Goal: Contribute content

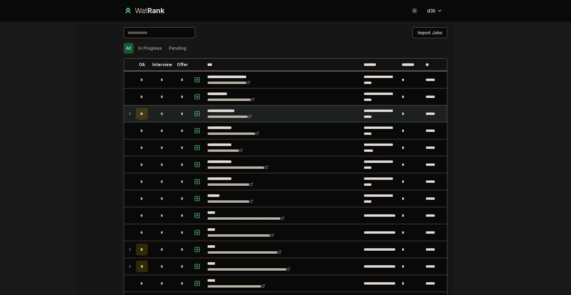
click at [129, 118] on td at bounding box center [129, 113] width 10 height 17
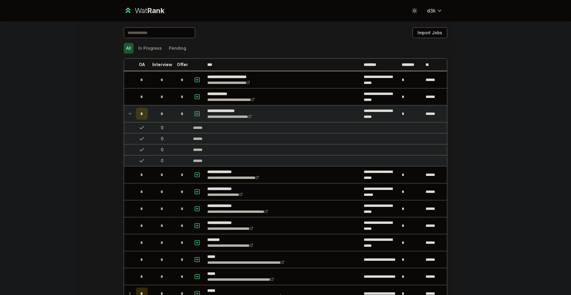
click at [129, 118] on td at bounding box center [129, 113] width 10 height 17
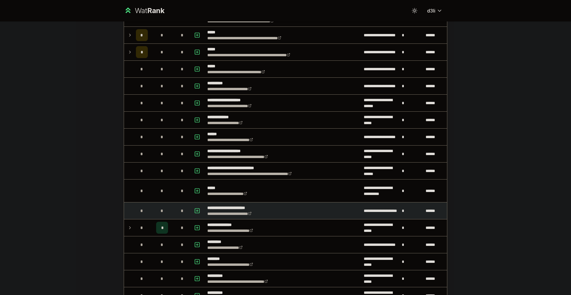
scroll to position [238, 0]
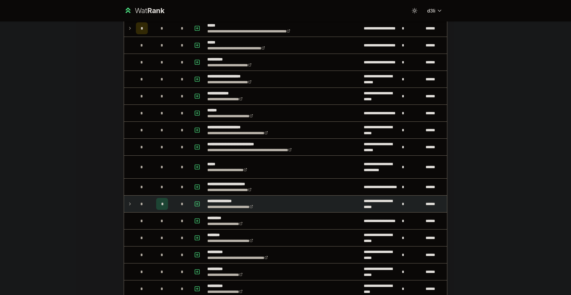
click at [128, 206] on icon at bounding box center [130, 203] width 5 height 7
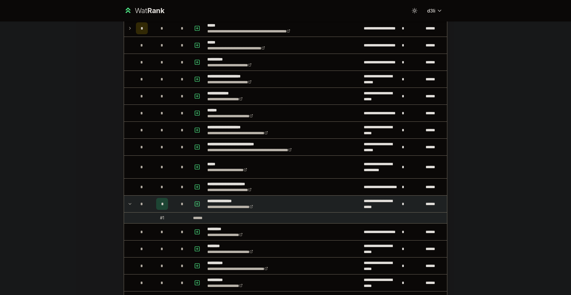
click at [128, 206] on icon at bounding box center [130, 203] width 5 height 7
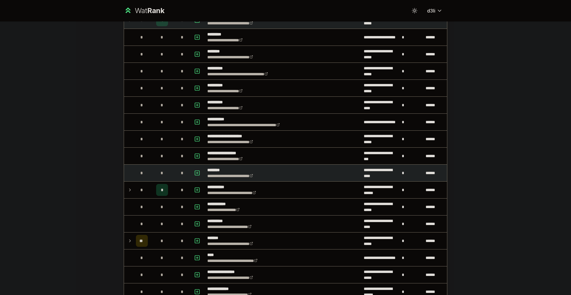
scroll to position [476, 0]
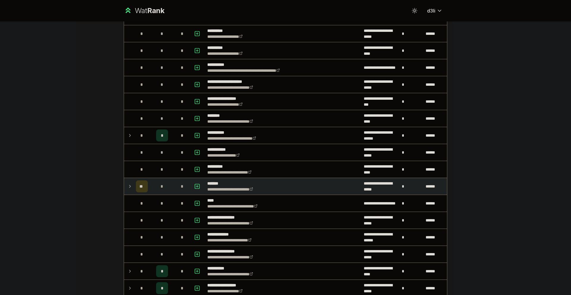
click at [129, 187] on icon at bounding box center [130, 186] width 5 height 7
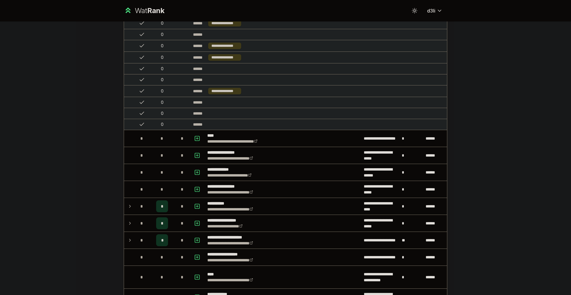
scroll to position [792, 0]
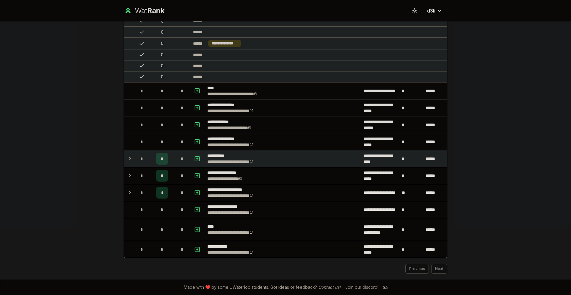
click at [134, 162] on td "*" at bounding box center [142, 158] width 17 height 17
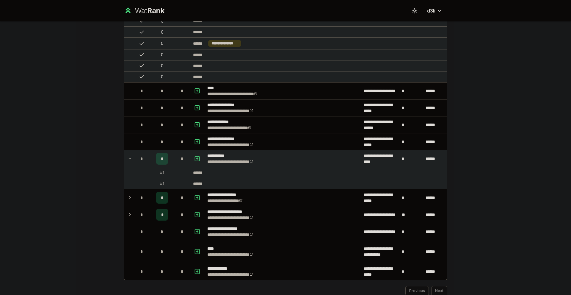
click at [158, 161] on div "*" at bounding box center [162, 159] width 12 height 12
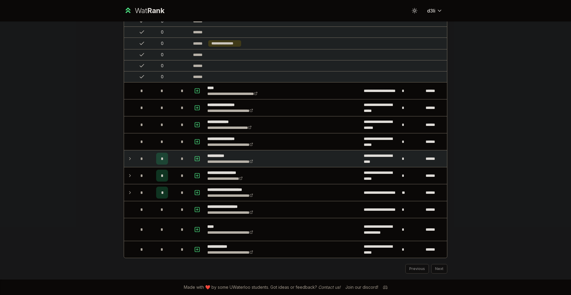
click at [158, 160] on div "*" at bounding box center [162, 159] width 12 height 12
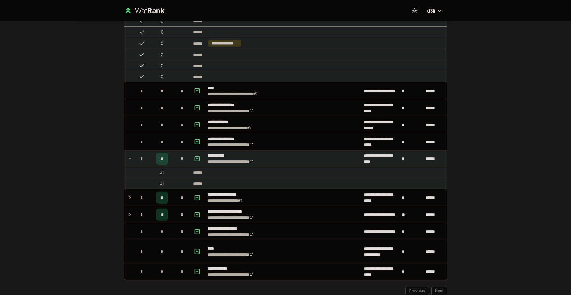
click at [162, 173] on div "# 1" at bounding box center [162, 173] width 4 height 6
click at [194, 155] on icon "button" at bounding box center [197, 158] width 6 height 7
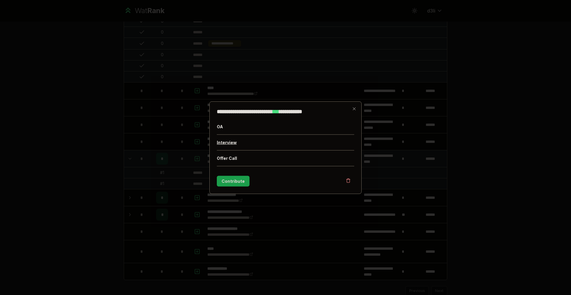
click at [235, 144] on button "Interview" at bounding box center [285, 142] width 137 height 15
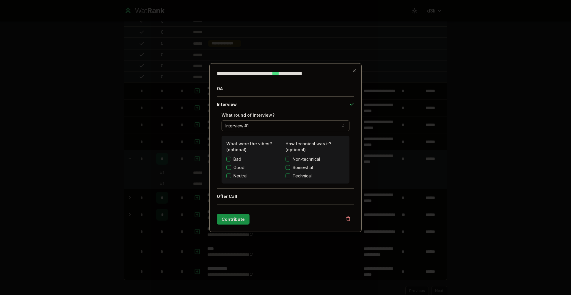
click at [232, 215] on button "Contribute" at bounding box center [233, 219] width 33 height 11
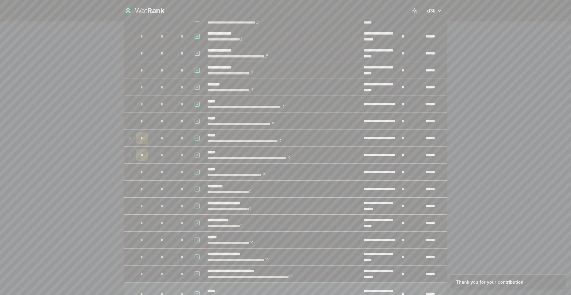
scroll to position [589, 0]
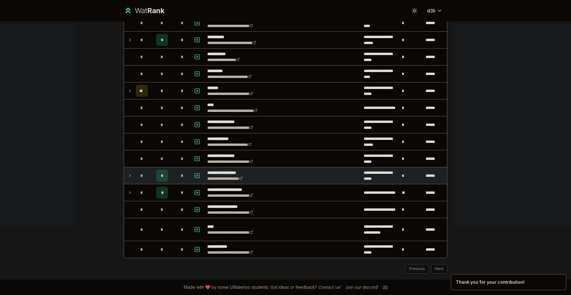
click at [130, 180] on td at bounding box center [129, 175] width 10 height 17
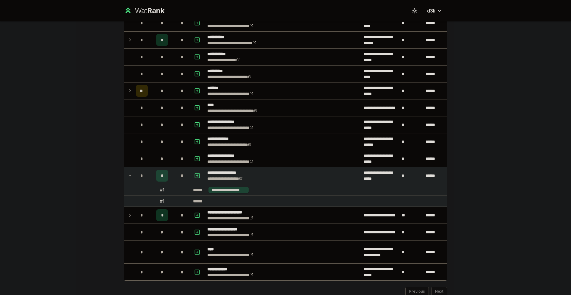
click at [130, 180] on td at bounding box center [129, 175] width 10 height 17
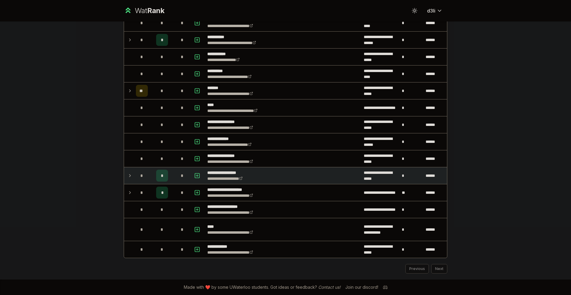
click at [129, 180] on td at bounding box center [129, 175] width 10 height 17
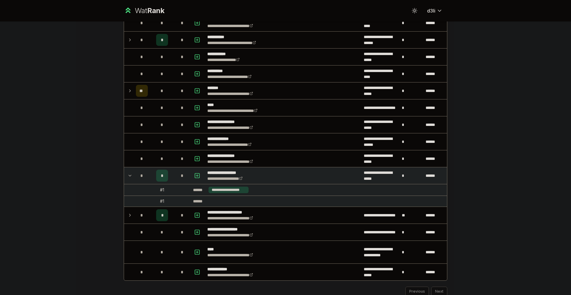
click at [129, 181] on td at bounding box center [129, 175] width 10 height 17
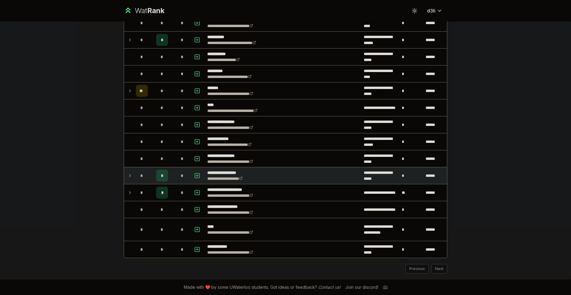
click at [129, 182] on td at bounding box center [129, 175] width 10 height 17
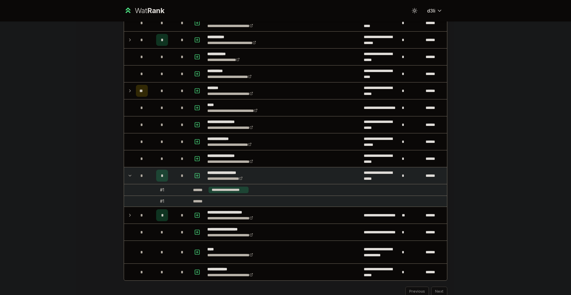
click at [129, 183] on td at bounding box center [129, 175] width 10 height 17
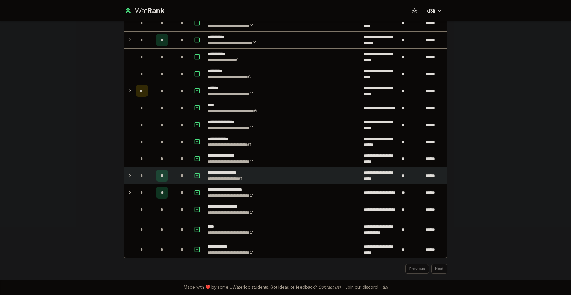
click at [134, 174] on td "*" at bounding box center [142, 175] width 17 height 17
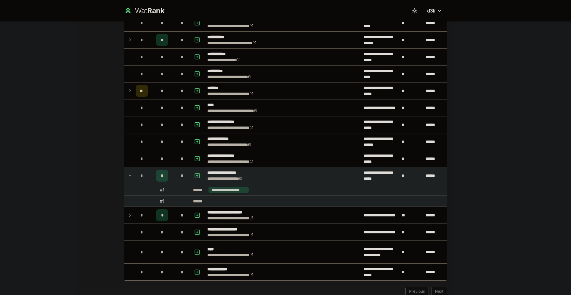
click at [134, 174] on td "*" at bounding box center [142, 175] width 17 height 17
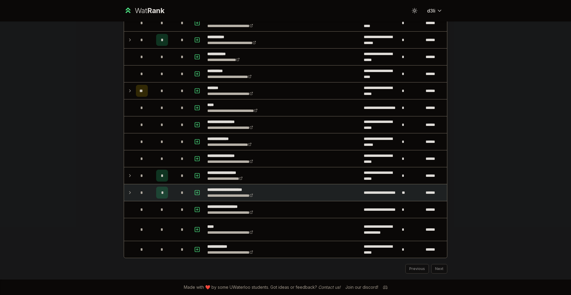
click at [124, 191] on td at bounding box center [129, 192] width 10 height 17
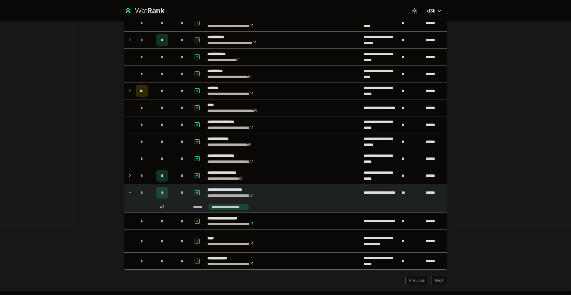
click at [124, 192] on td at bounding box center [129, 192] width 10 height 17
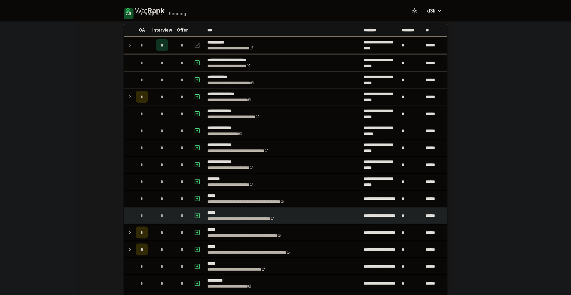
scroll to position [54, 0]
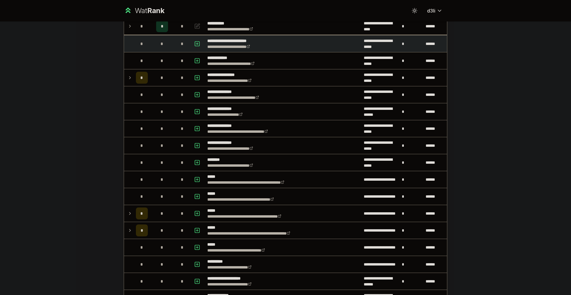
click at [161, 44] on span "*" at bounding box center [162, 44] width 3 height 6
click at [196, 44] on icon "button" at bounding box center [197, 44] width 2 height 0
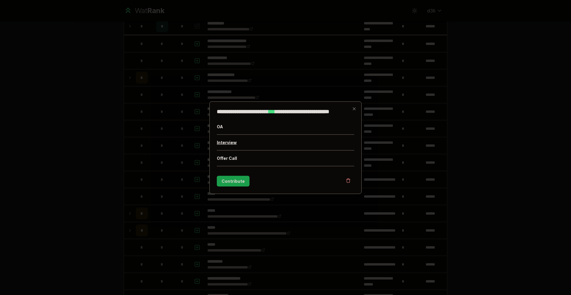
click at [230, 144] on button "Interview" at bounding box center [285, 142] width 137 height 15
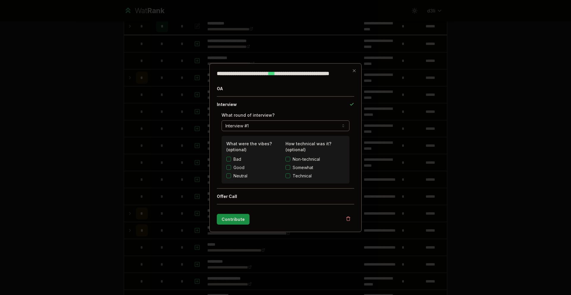
click at [234, 218] on button "Contribute" at bounding box center [233, 219] width 33 height 11
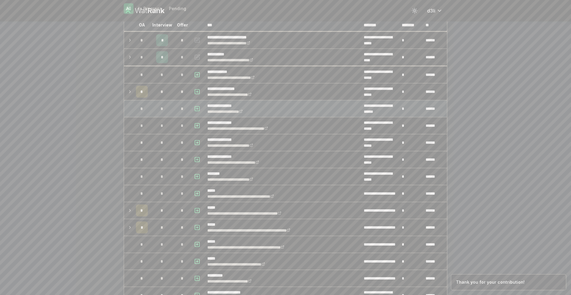
scroll to position [60, 0]
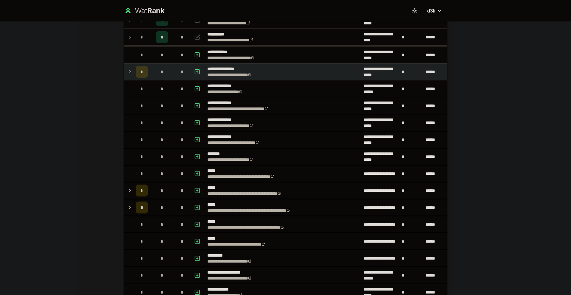
click at [128, 69] on icon at bounding box center [130, 71] width 5 height 7
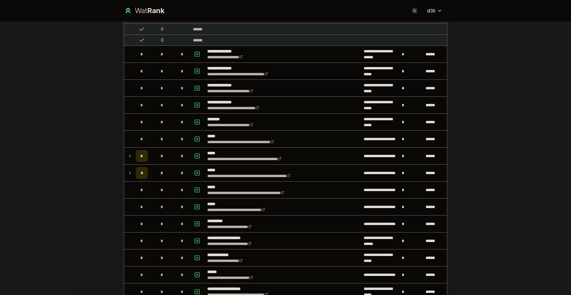
scroll to position [633, 0]
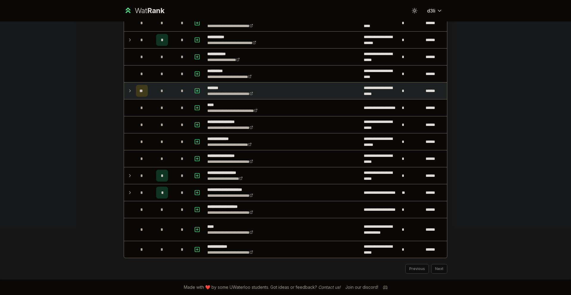
click at [130, 91] on td at bounding box center [129, 90] width 10 height 17
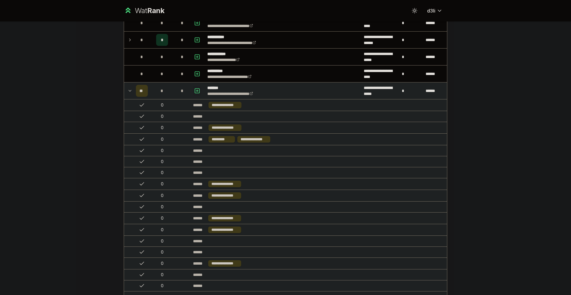
click at [195, 90] on icon "button" at bounding box center [197, 90] width 6 height 7
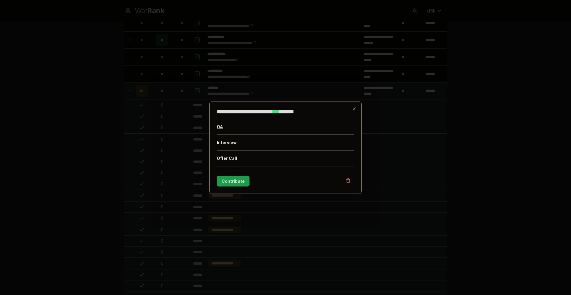
click at [226, 126] on button "OA" at bounding box center [285, 126] width 137 height 15
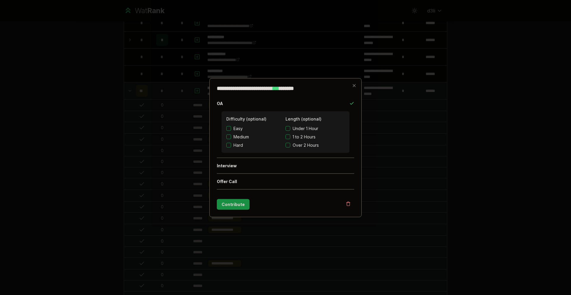
click at [233, 201] on button "Contribute" at bounding box center [233, 204] width 33 height 11
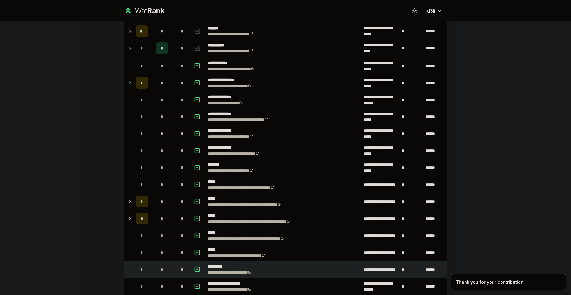
scroll to position [0, 0]
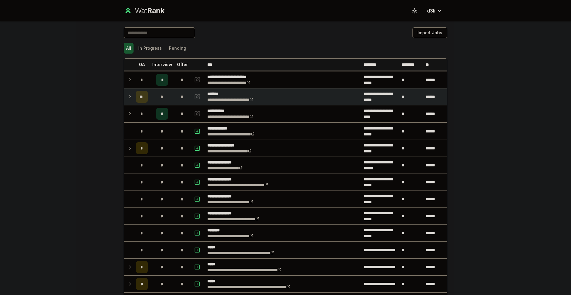
click at [128, 98] on icon at bounding box center [130, 96] width 5 height 7
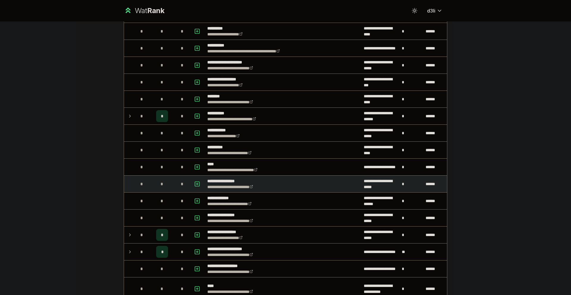
scroll to position [744, 0]
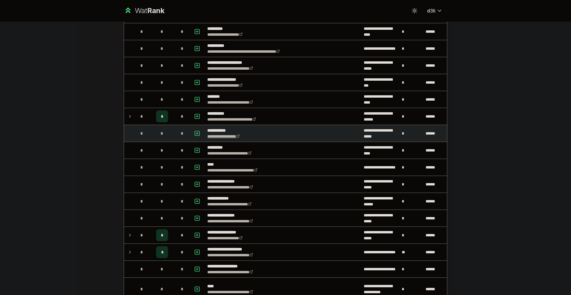
click at [228, 135] on link "**********" at bounding box center [223, 136] width 32 height 4
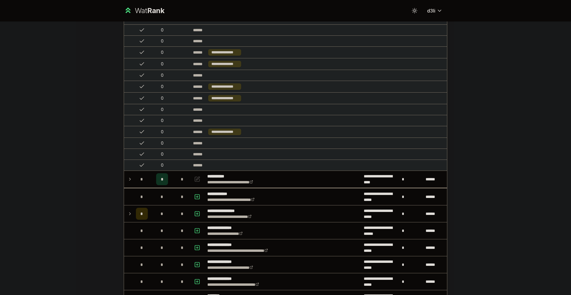
scroll to position [0, 0]
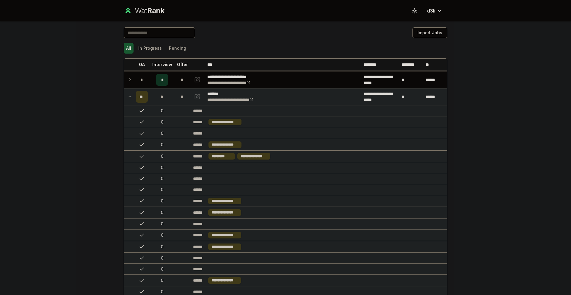
click at [128, 93] on icon at bounding box center [130, 96] width 5 height 7
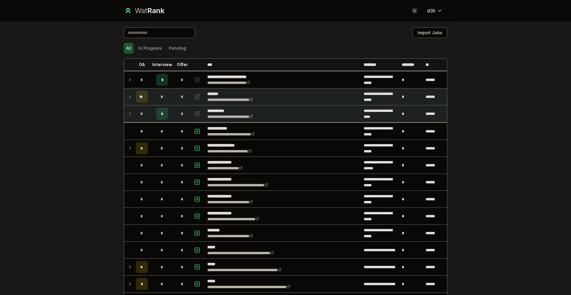
click at [134, 113] on td "*" at bounding box center [142, 113] width 17 height 17
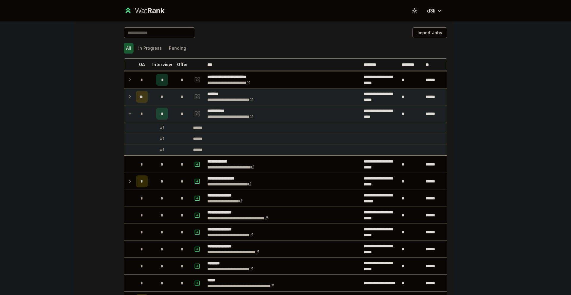
click at [193, 110] on button "button" at bounding box center [197, 114] width 8 height 10
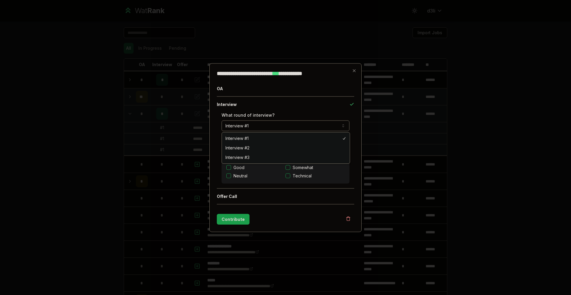
click at [253, 128] on button "Interview #1" at bounding box center [286, 125] width 128 height 11
click at [341, 124] on icon "button" at bounding box center [343, 125] width 5 height 5
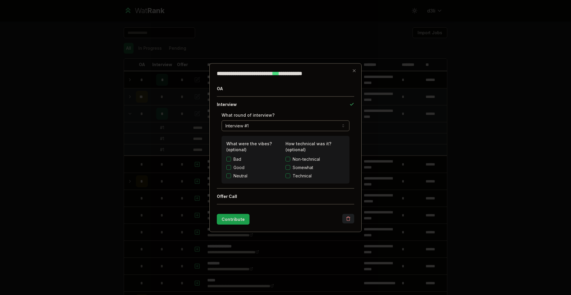
click at [352, 221] on button "button" at bounding box center [349, 219] width 12 height 10
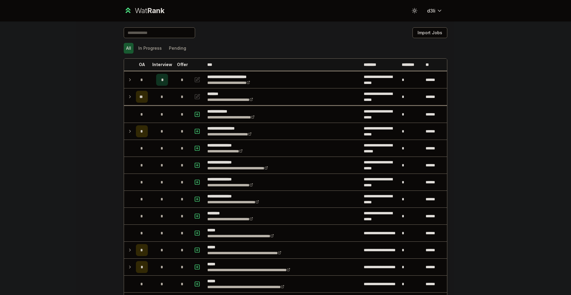
scroll to position [580, 0]
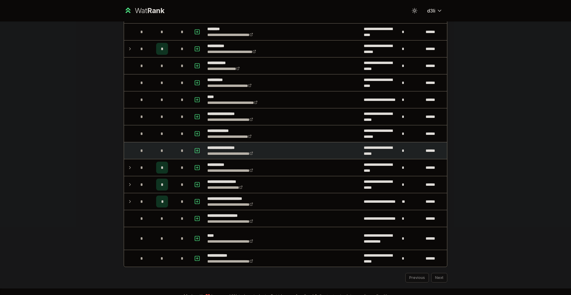
click at [194, 149] on icon "button" at bounding box center [197, 150] width 6 height 7
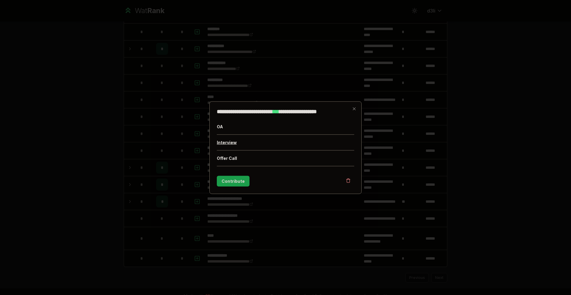
click at [230, 142] on button "Interview" at bounding box center [285, 142] width 137 height 15
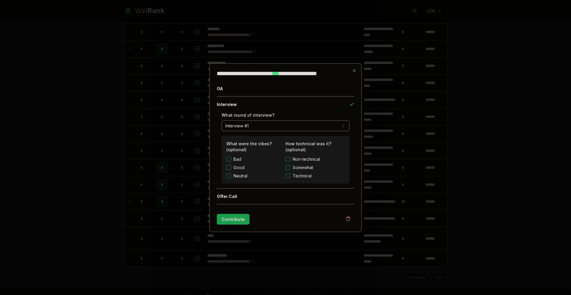
click at [237, 219] on button "Contribute" at bounding box center [233, 219] width 33 height 11
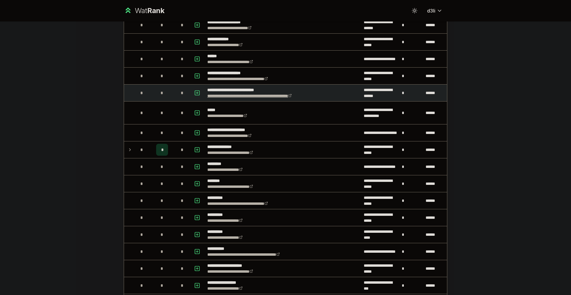
scroll to position [327, 0]
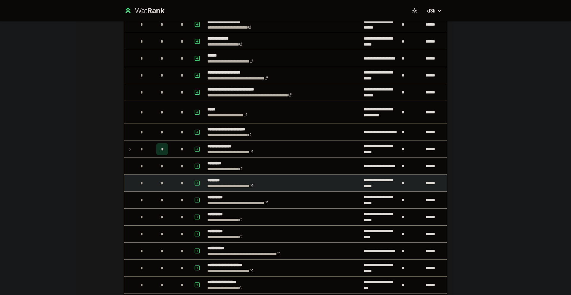
click at [210, 180] on p "********" at bounding box center [237, 180] width 60 height 6
click at [210, 179] on p "********" at bounding box center [237, 180] width 60 height 6
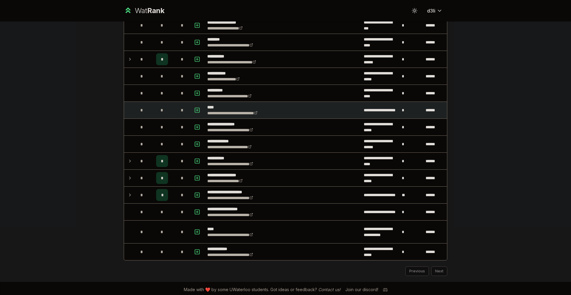
scroll to position [589, 0]
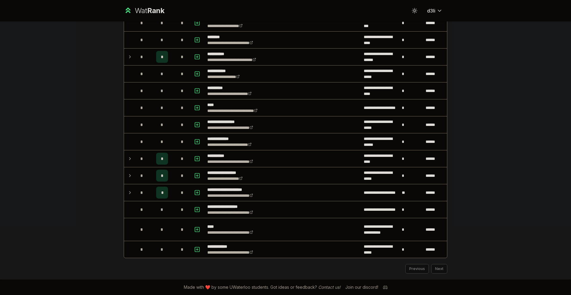
click at [508, 246] on div "**********" at bounding box center [285, 147] width 571 height 295
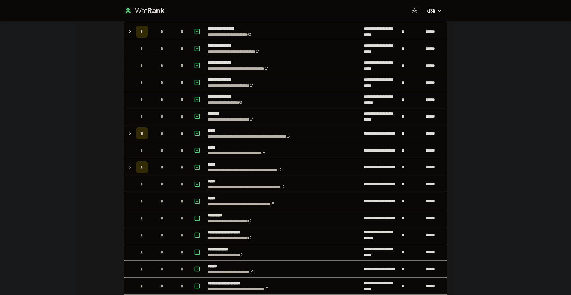
scroll to position [83, 0]
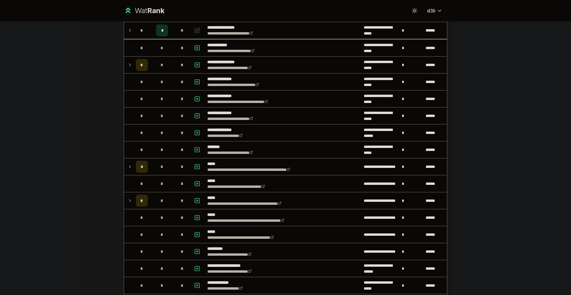
click at [519, 95] on div "**********" at bounding box center [285, 147] width 571 height 295
click at [512, 149] on div "**********" at bounding box center [285, 147] width 571 height 295
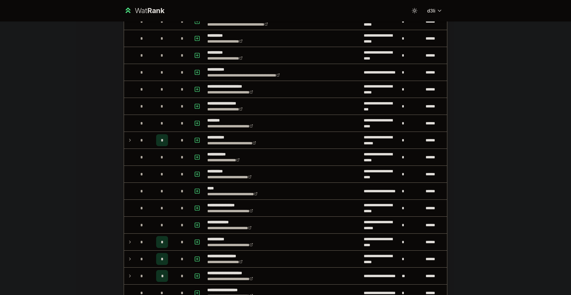
scroll to position [565, 0]
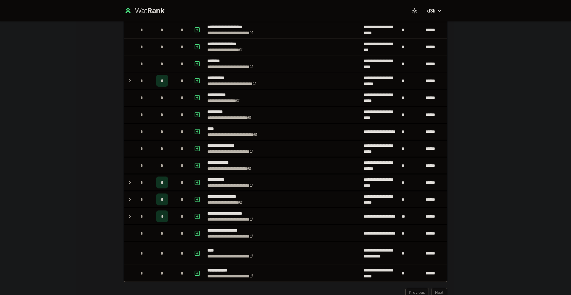
click at [495, 80] on div "**********" at bounding box center [285, 147] width 571 height 295
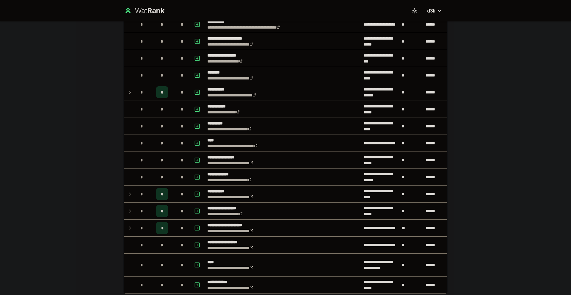
scroll to position [589, 0]
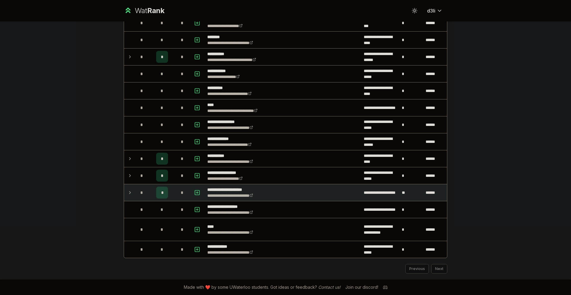
click at [130, 193] on icon at bounding box center [130, 192] width 5 height 7
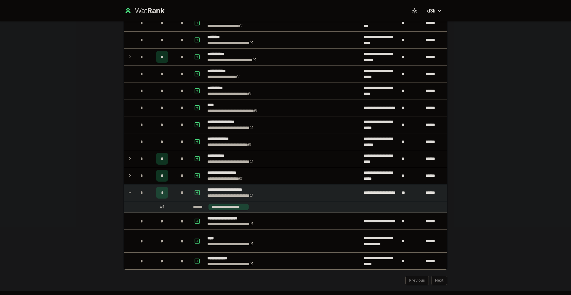
click at [130, 193] on icon at bounding box center [130, 192] width 5 height 7
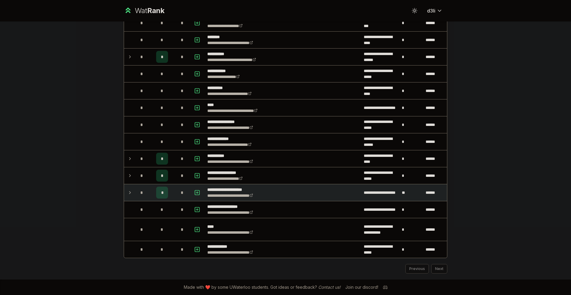
click at [130, 193] on icon at bounding box center [130, 192] width 5 height 7
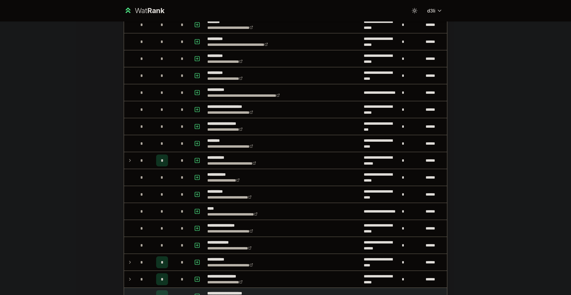
scroll to position [440, 0]
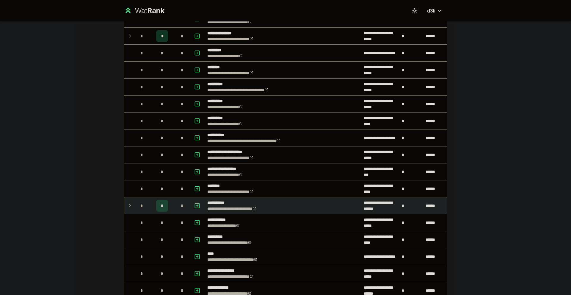
click at [129, 207] on icon at bounding box center [130, 205] width 5 height 7
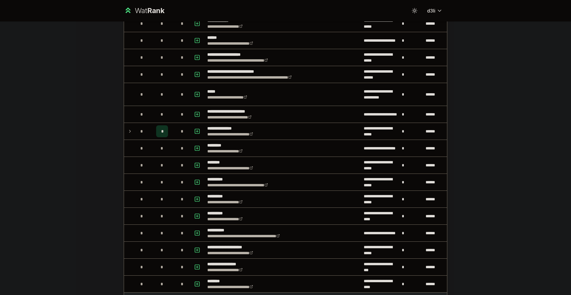
scroll to position [262, 0]
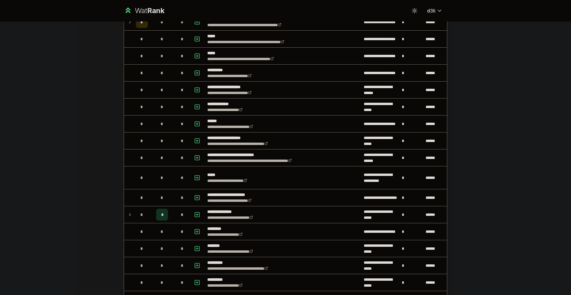
click at [136, 216] on div "*" at bounding box center [142, 215] width 12 height 12
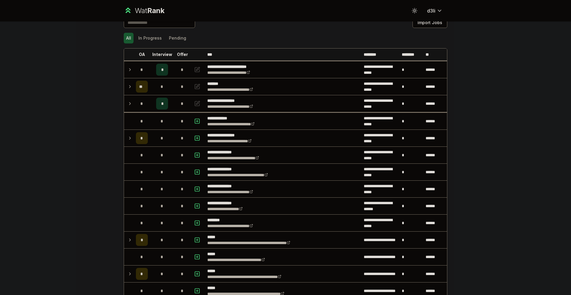
scroll to position [0, 0]
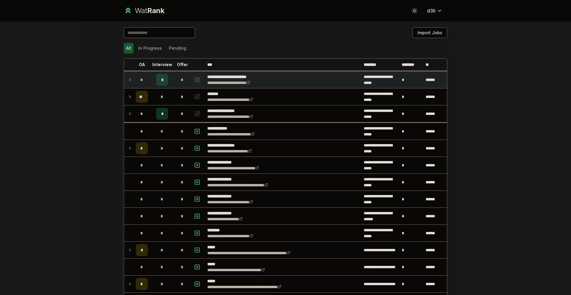
click at [134, 82] on td "*" at bounding box center [142, 79] width 17 height 17
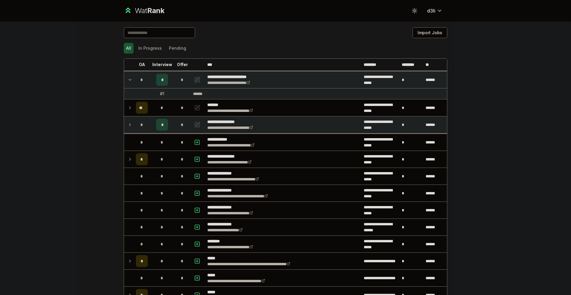
click at [128, 124] on icon at bounding box center [130, 124] width 5 height 7
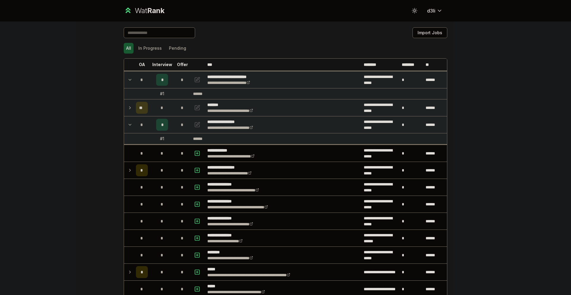
click at [128, 107] on icon at bounding box center [130, 107] width 5 height 7
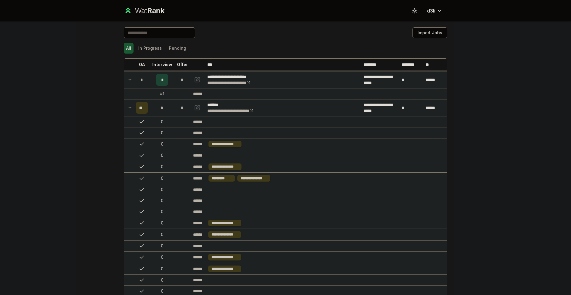
click at [128, 104] on icon at bounding box center [130, 107] width 5 height 7
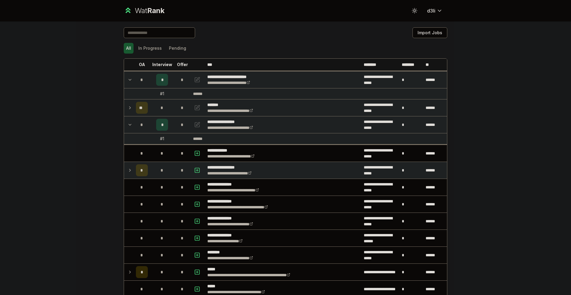
click at [130, 170] on td at bounding box center [129, 170] width 10 height 17
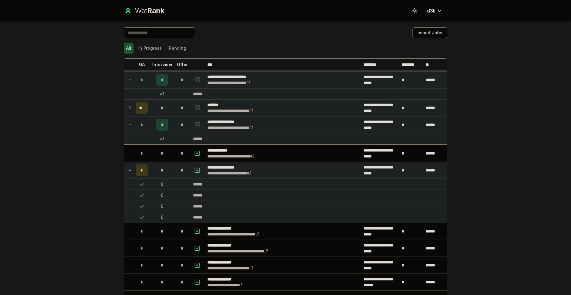
click at [130, 170] on td at bounding box center [129, 170] width 10 height 17
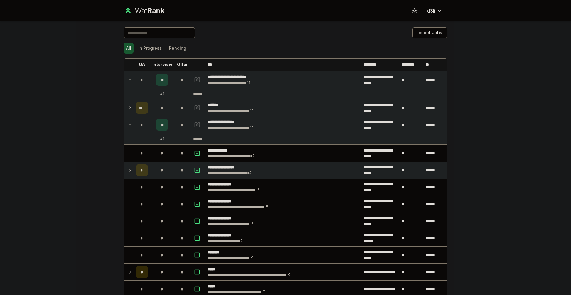
click at [130, 170] on td at bounding box center [129, 170] width 10 height 17
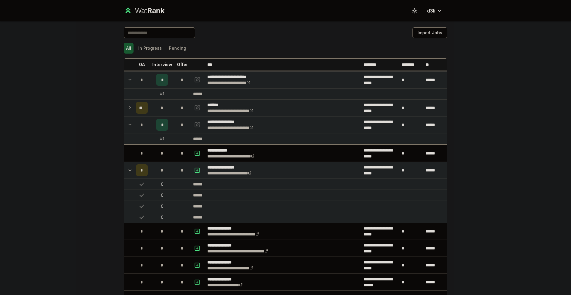
click at [130, 170] on td at bounding box center [129, 170] width 10 height 17
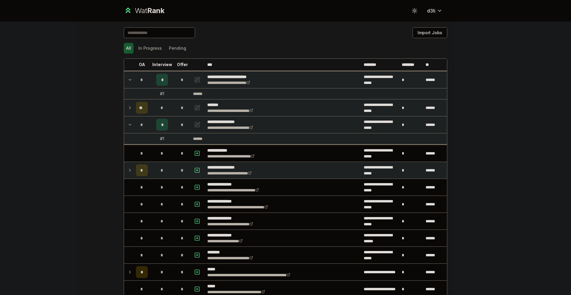
click at [130, 170] on td at bounding box center [129, 170] width 10 height 17
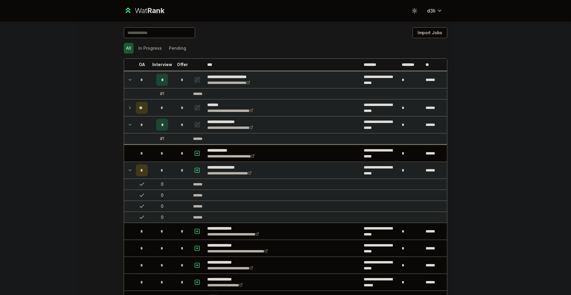
click at [130, 170] on td at bounding box center [129, 170] width 10 height 17
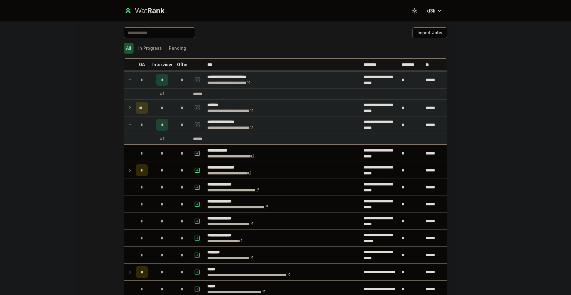
click at [219, 78] on p "**********" at bounding box center [235, 77] width 57 height 6
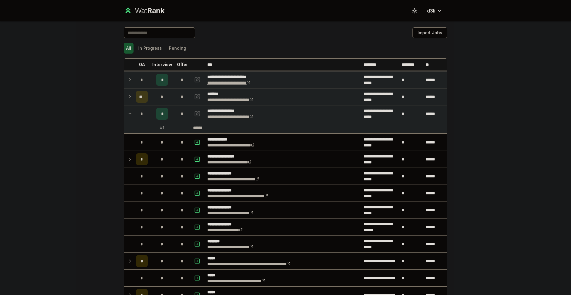
click at [221, 82] on link "**********" at bounding box center [228, 83] width 43 height 4
